Goal: Transaction & Acquisition: Purchase product/service

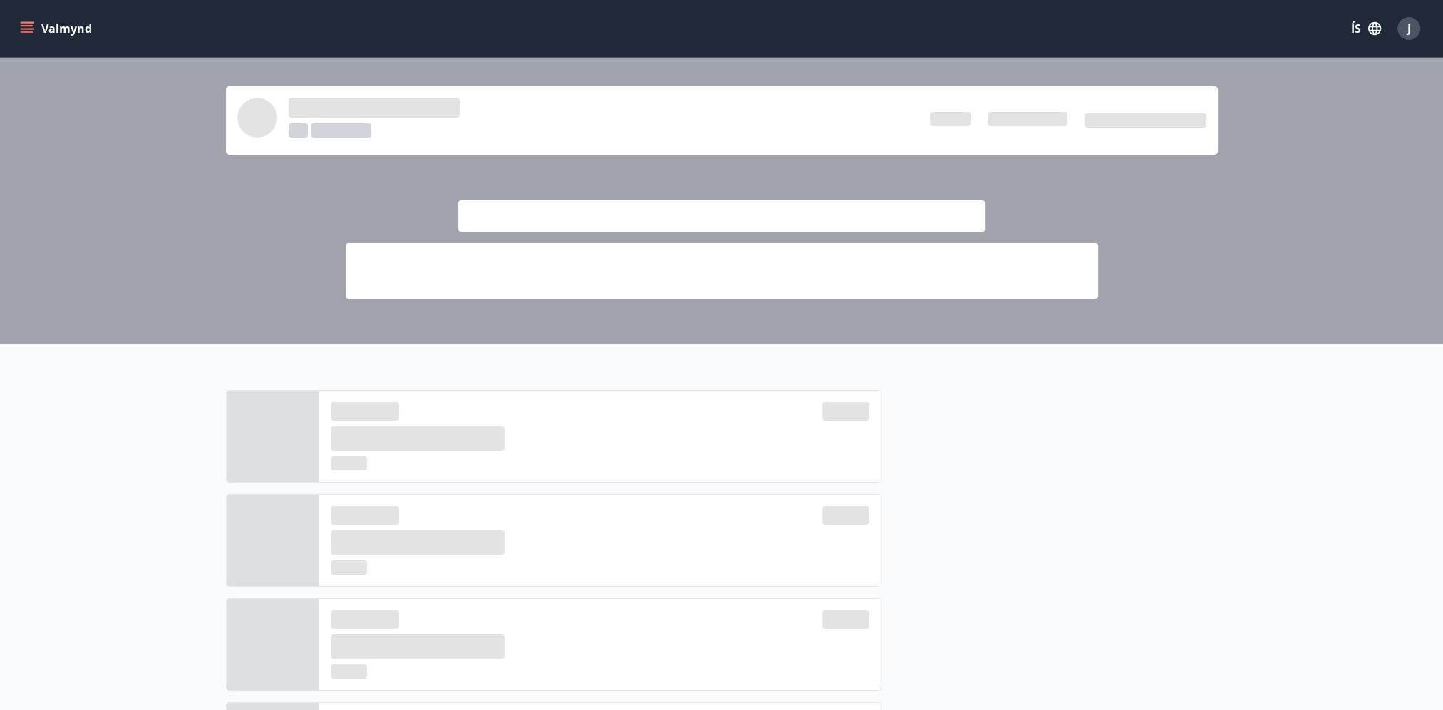
click at [34, 26] on button "Valmynd" at bounding box center [57, 29] width 81 height 26
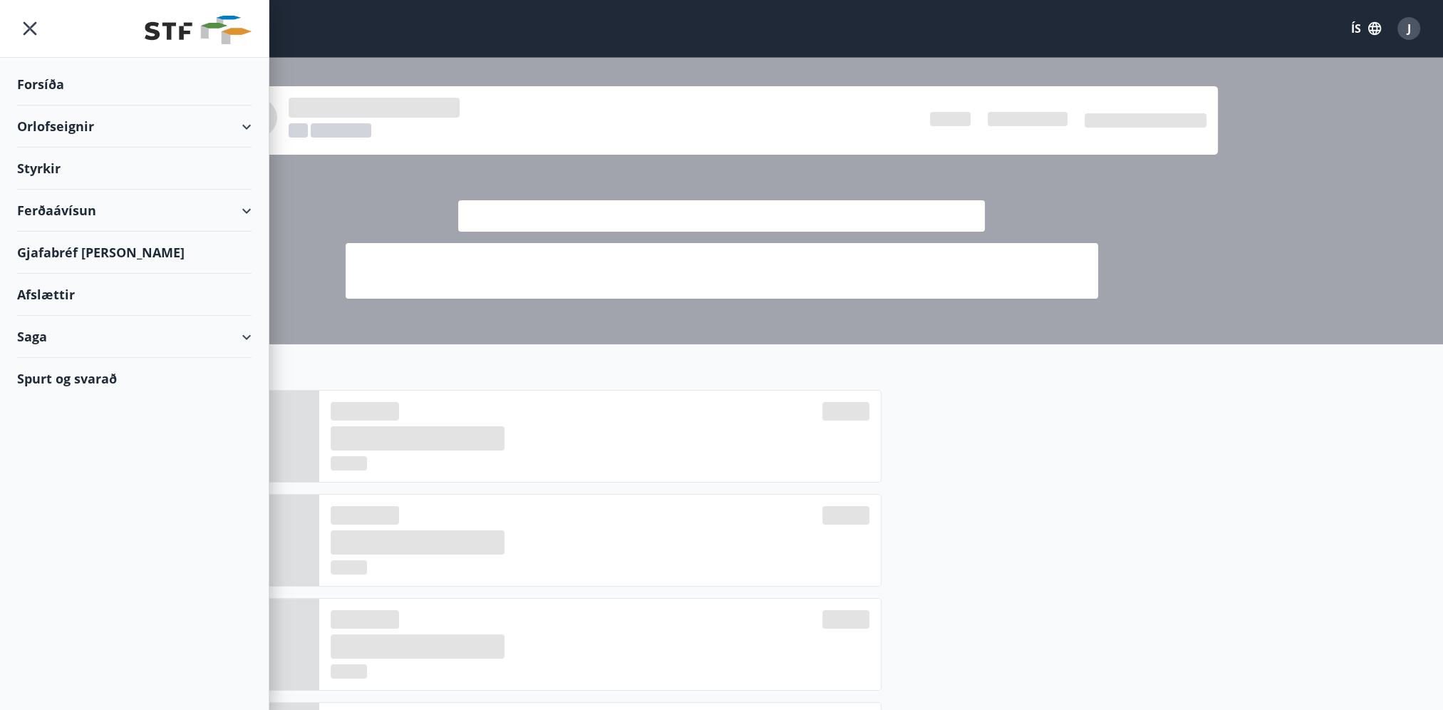
click at [65, 217] on div "Ferðaávísun" at bounding box center [134, 211] width 235 height 42
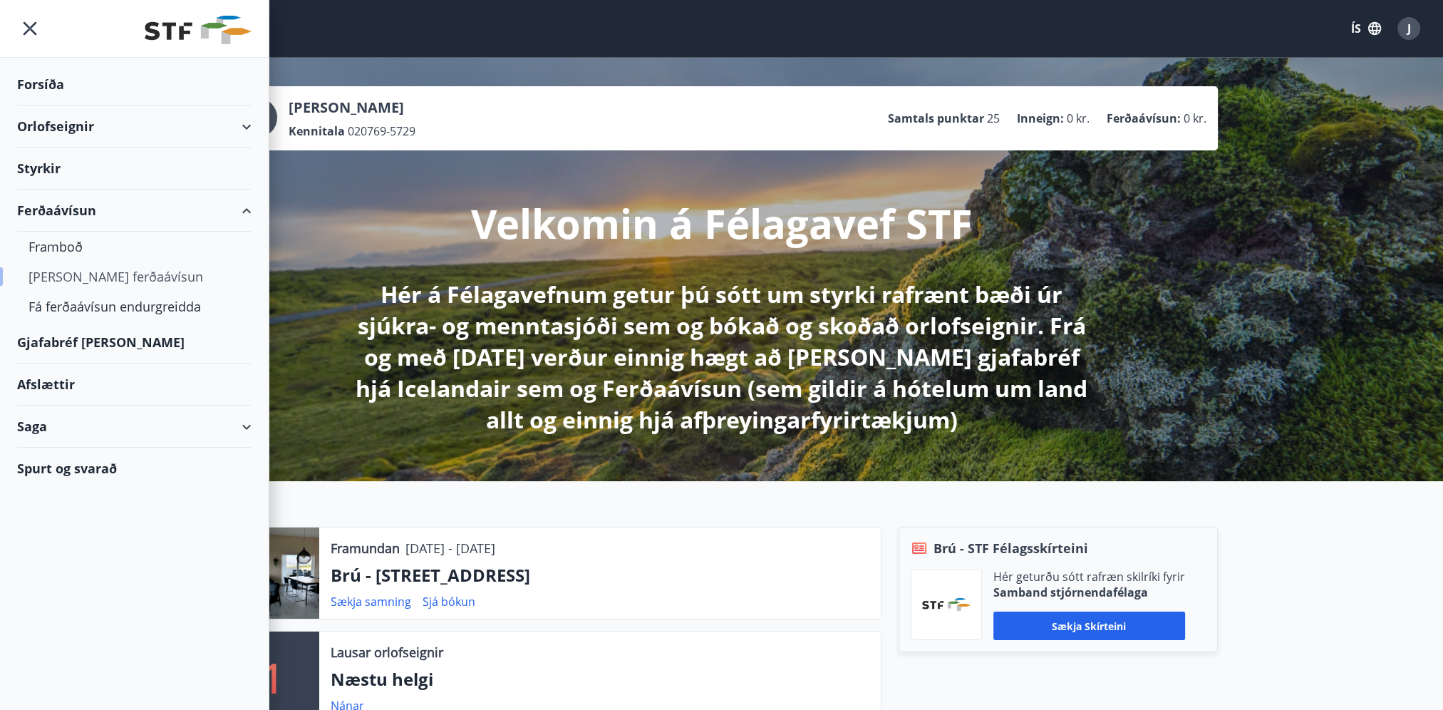
click at [99, 285] on div "[PERSON_NAME] ferðaávísun" at bounding box center [135, 277] width 212 height 30
